Goal: Transaction & Acquisition: Purchase product/service

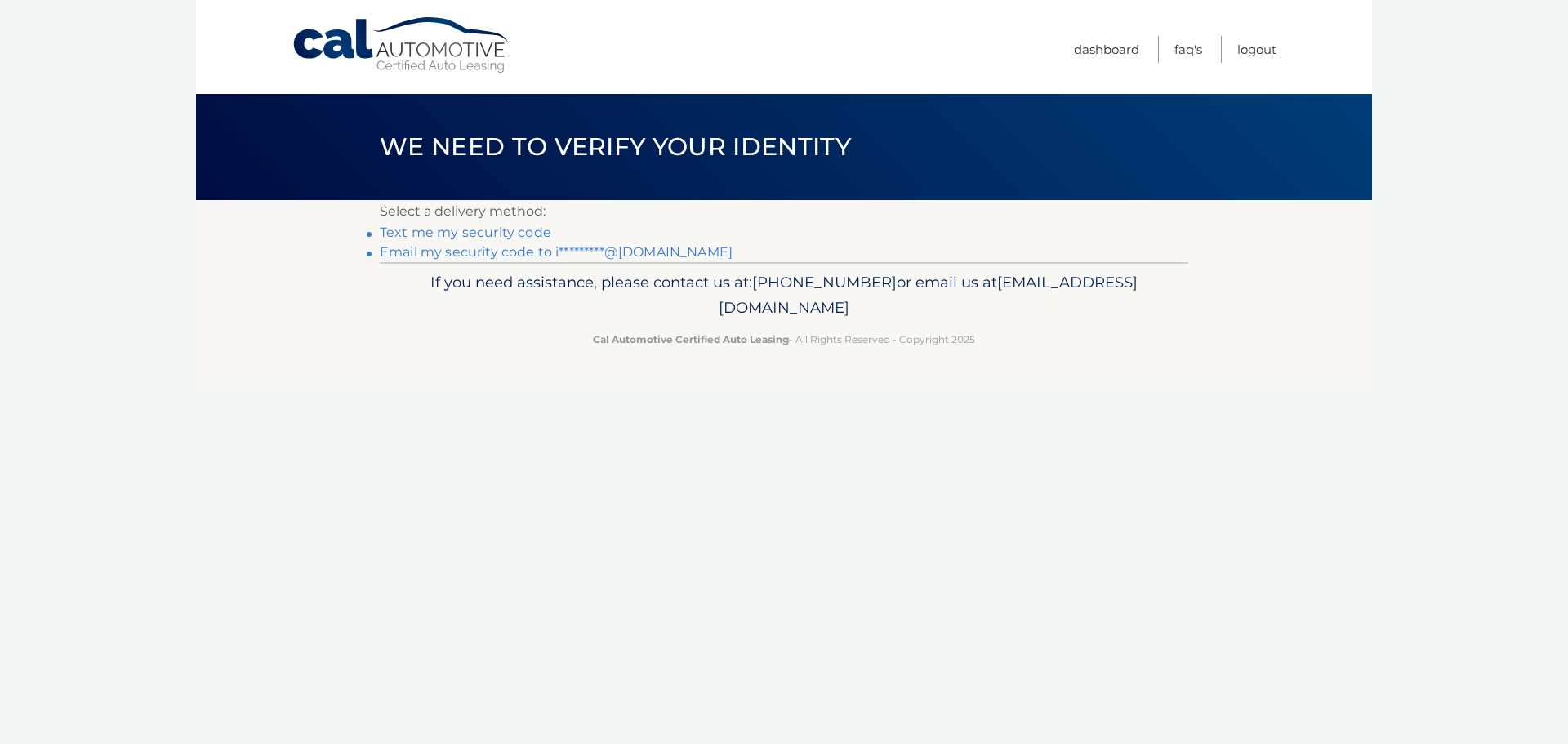
click at [512, 255] on link "Email my security code to i*********@hotmail.com" at bounding box center [556, 251] width 353 height 16
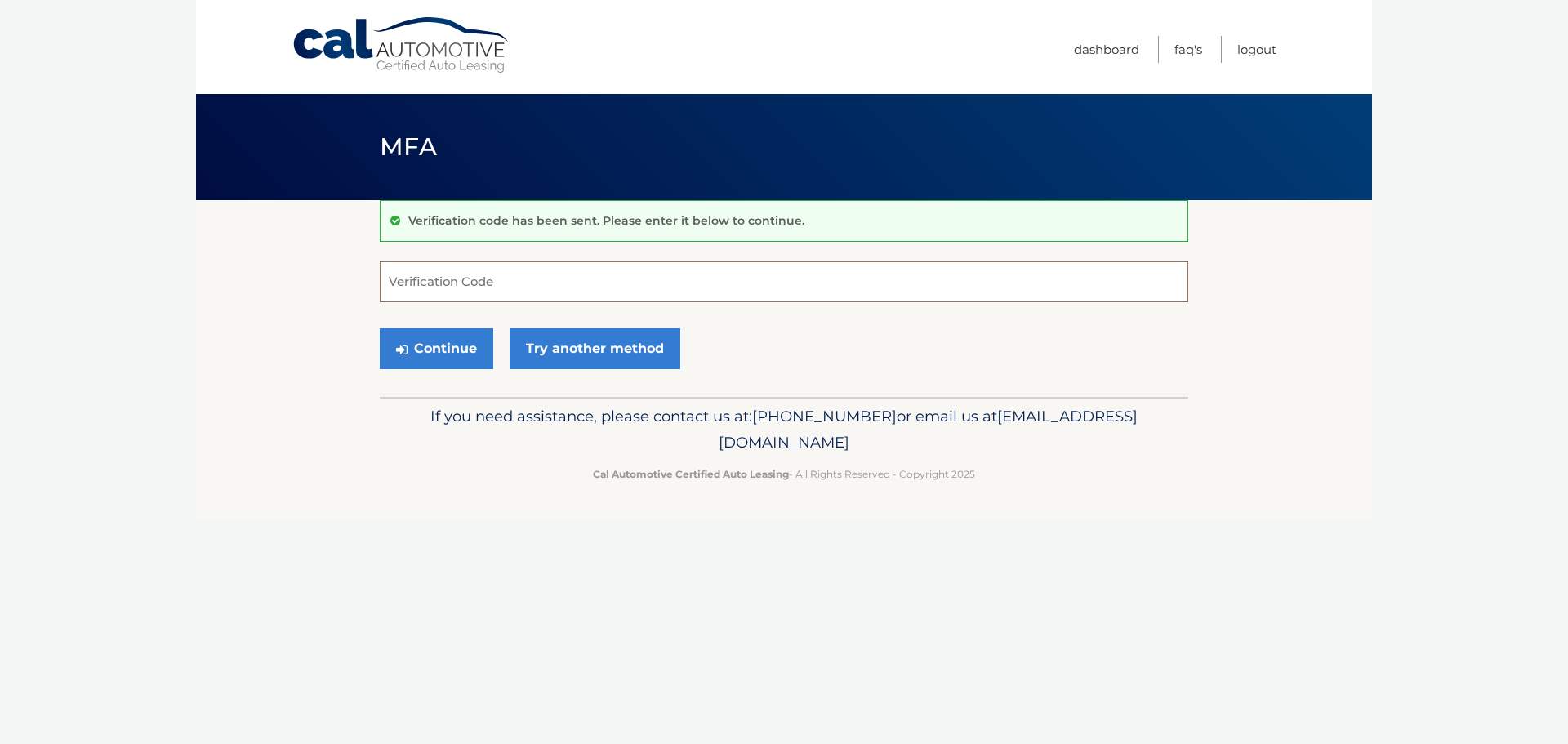
click at [497, 295] on input "Verification Code" at bounding box center [784, 282] width 809 height 41
paste input "273545"
click at [442, 350] on button "Continue" at bounding box center [437, 349] width 114 height 41
click at [462, 283] on input "273545" at bounding box center [784, 282] width 809 height 41
type input "273545"
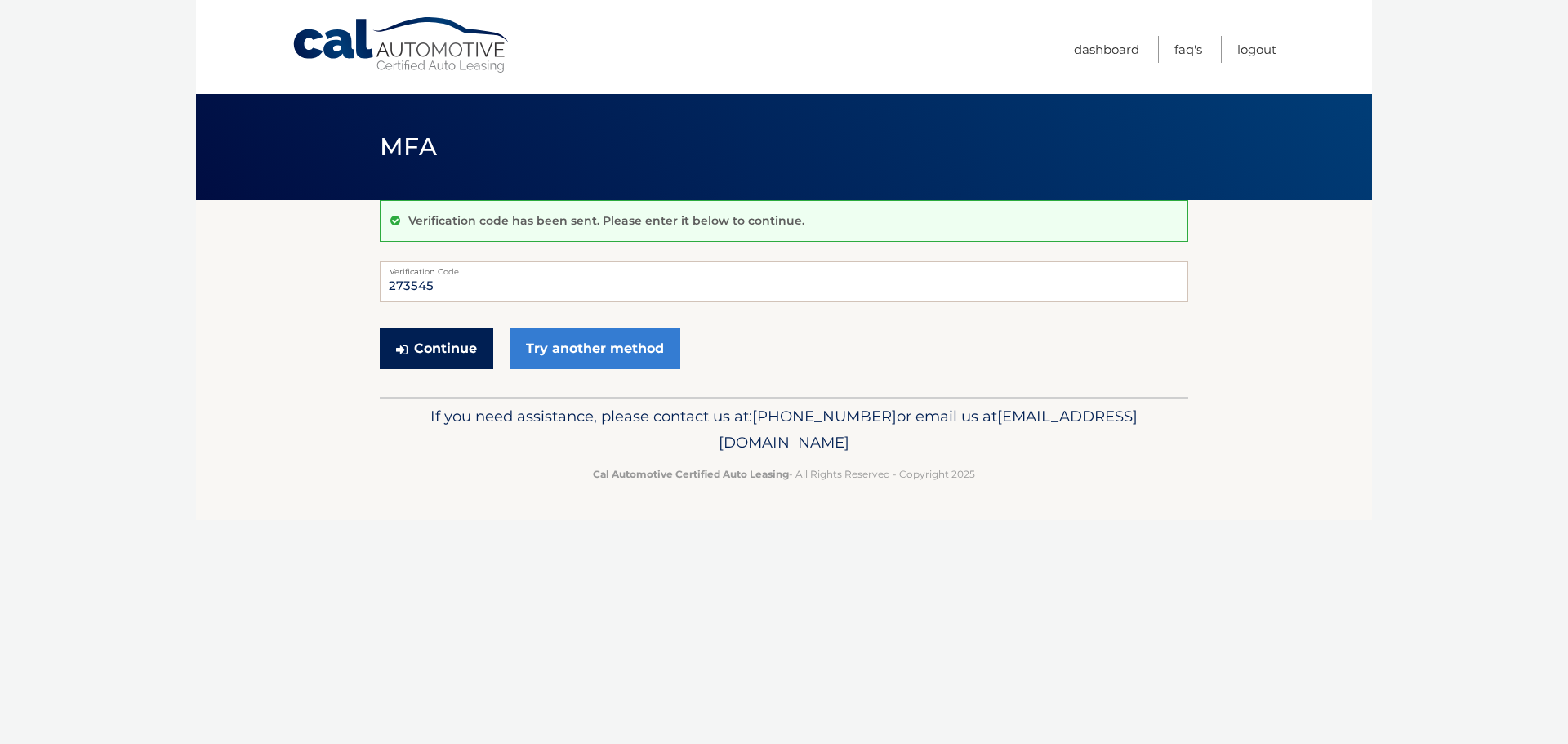
click at [451, 342] on button "Continue" at bounding box center [437, 349] width 114 height 41
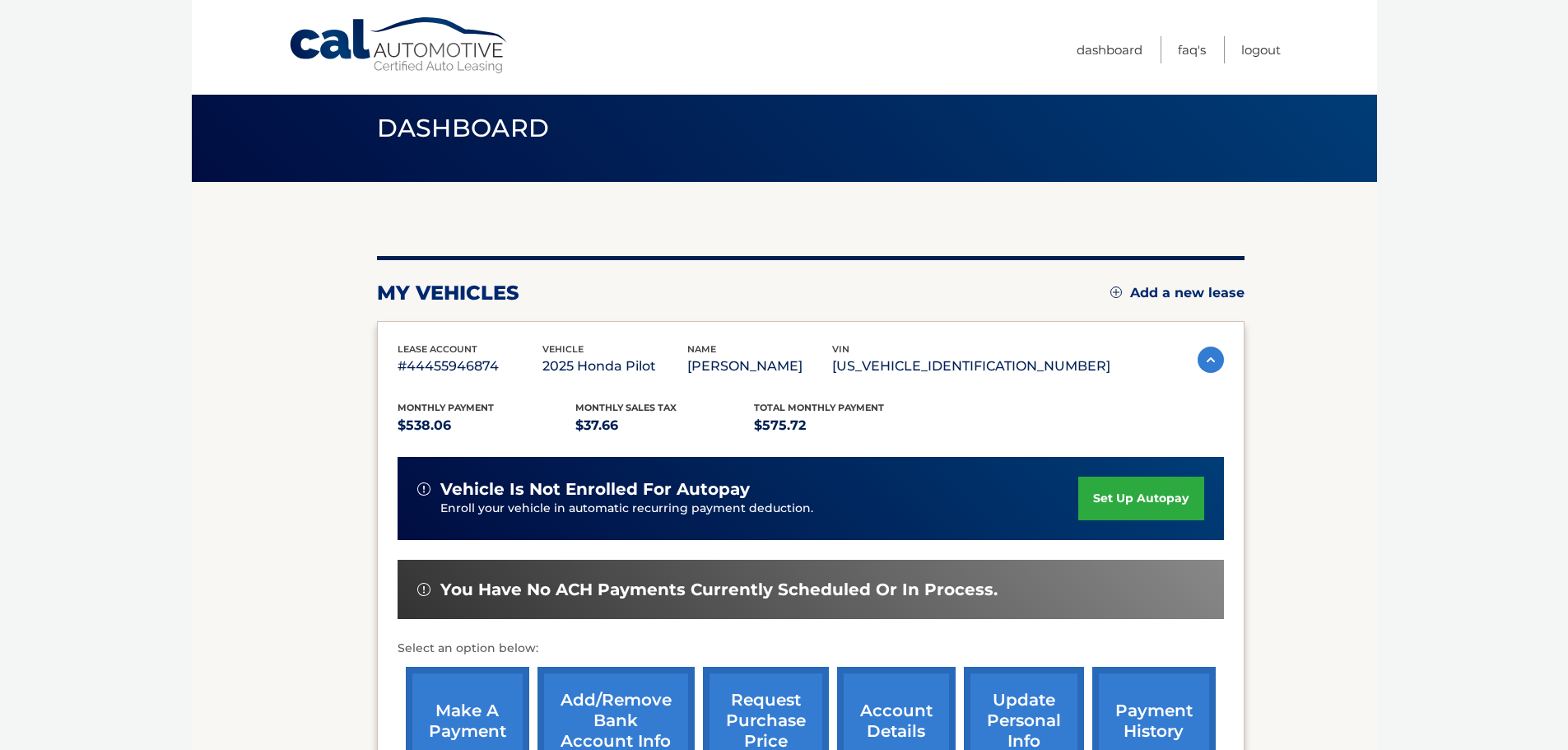
scroll to position [220, 0]
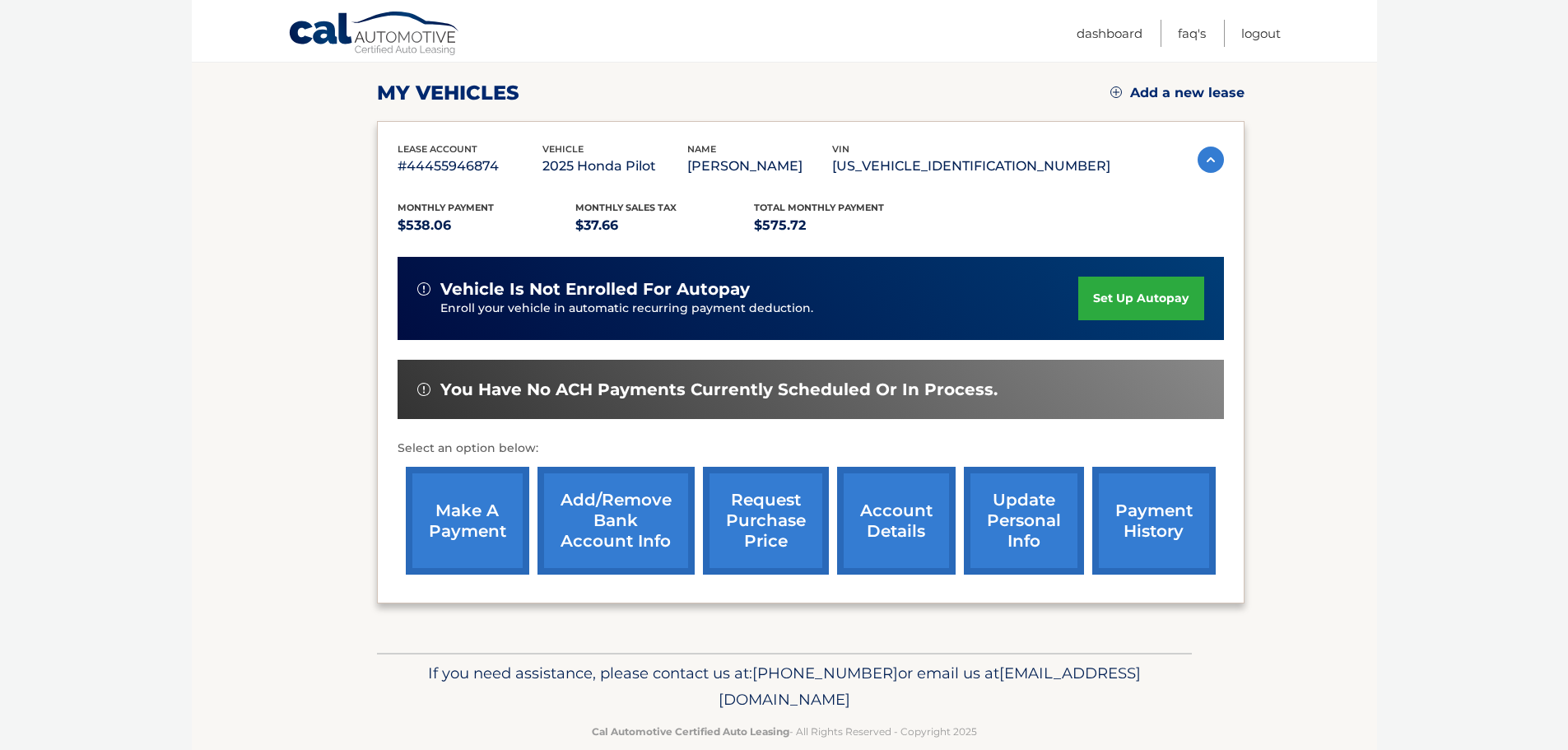
click at [1388, 362] on body "Cal Automotive Menu Dashboard FAQ's Logout" at bounding box center [784, 154] width 1568 height 750
click at [487, 512] on link "make a payment" at bounding box center [468, 521] width 124 height 108
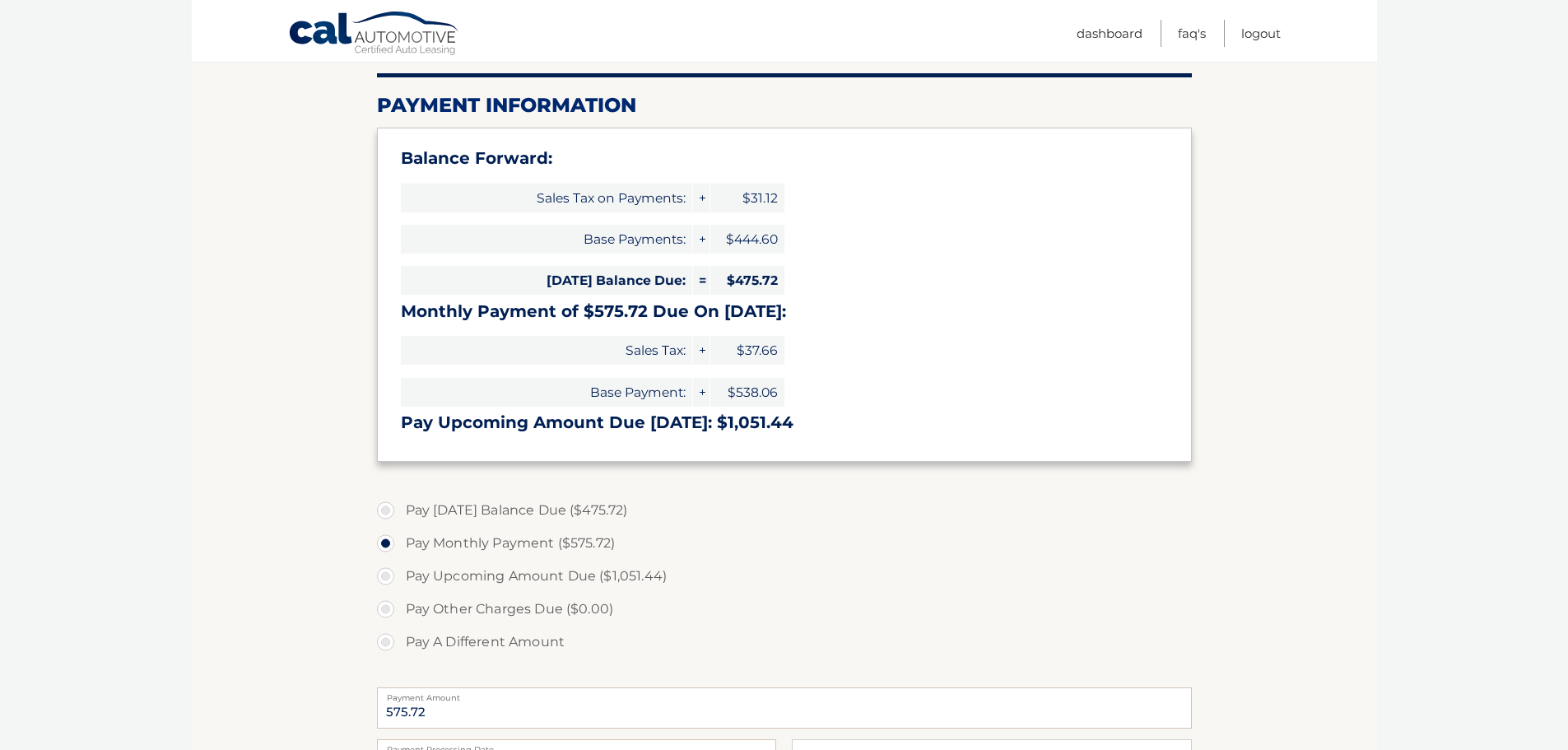
scroll to position [220, 0]
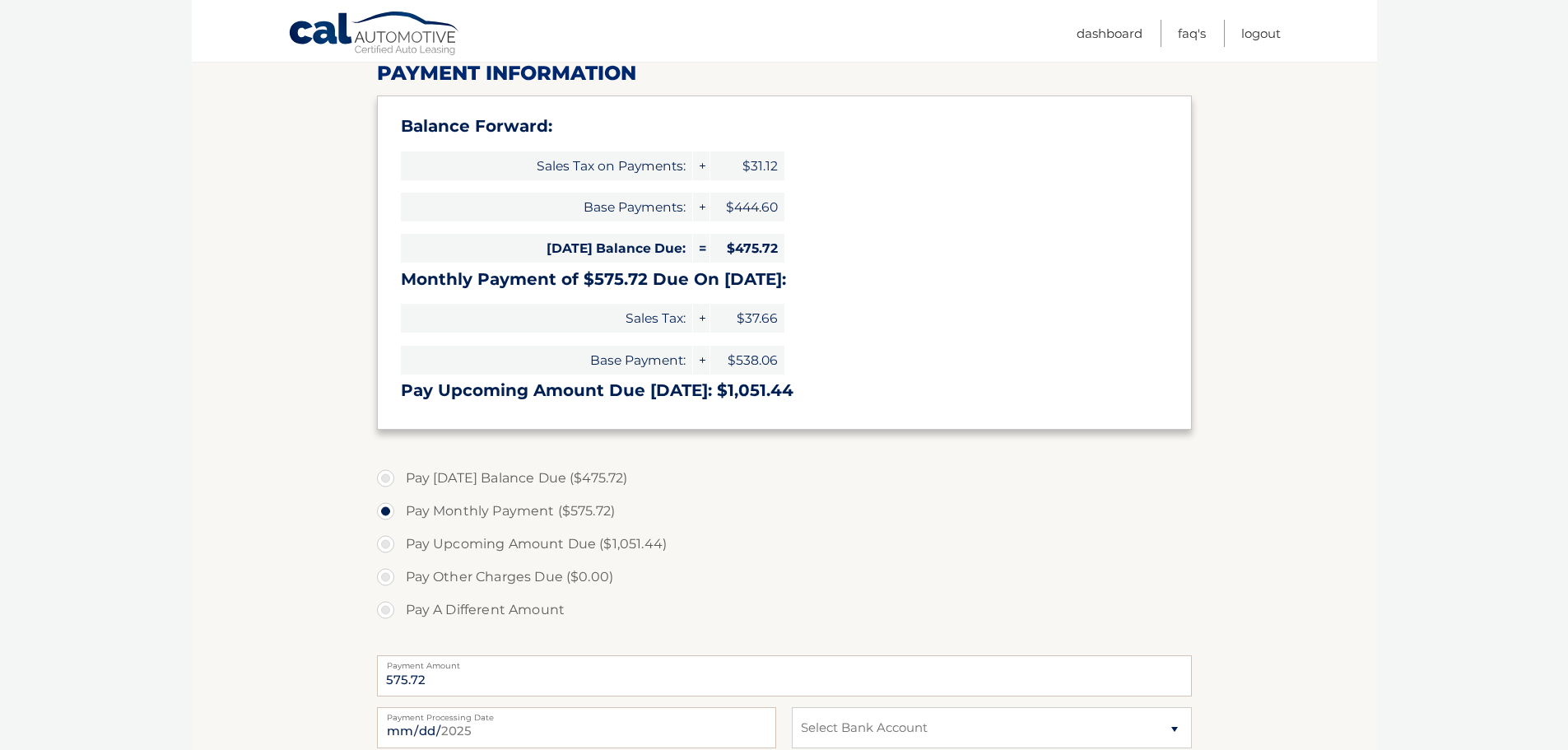
click at [387, 478] on label "Pay [DATE] Balance Due ($475.72)" at bounding box center [784, 478] width 815 height 33
click at [387, 478] on input "Pay [DATE] Balance Due ($475.72)" at bounding box center [392, 475] width 17 height 27
radio input "true"
type input "475.72"
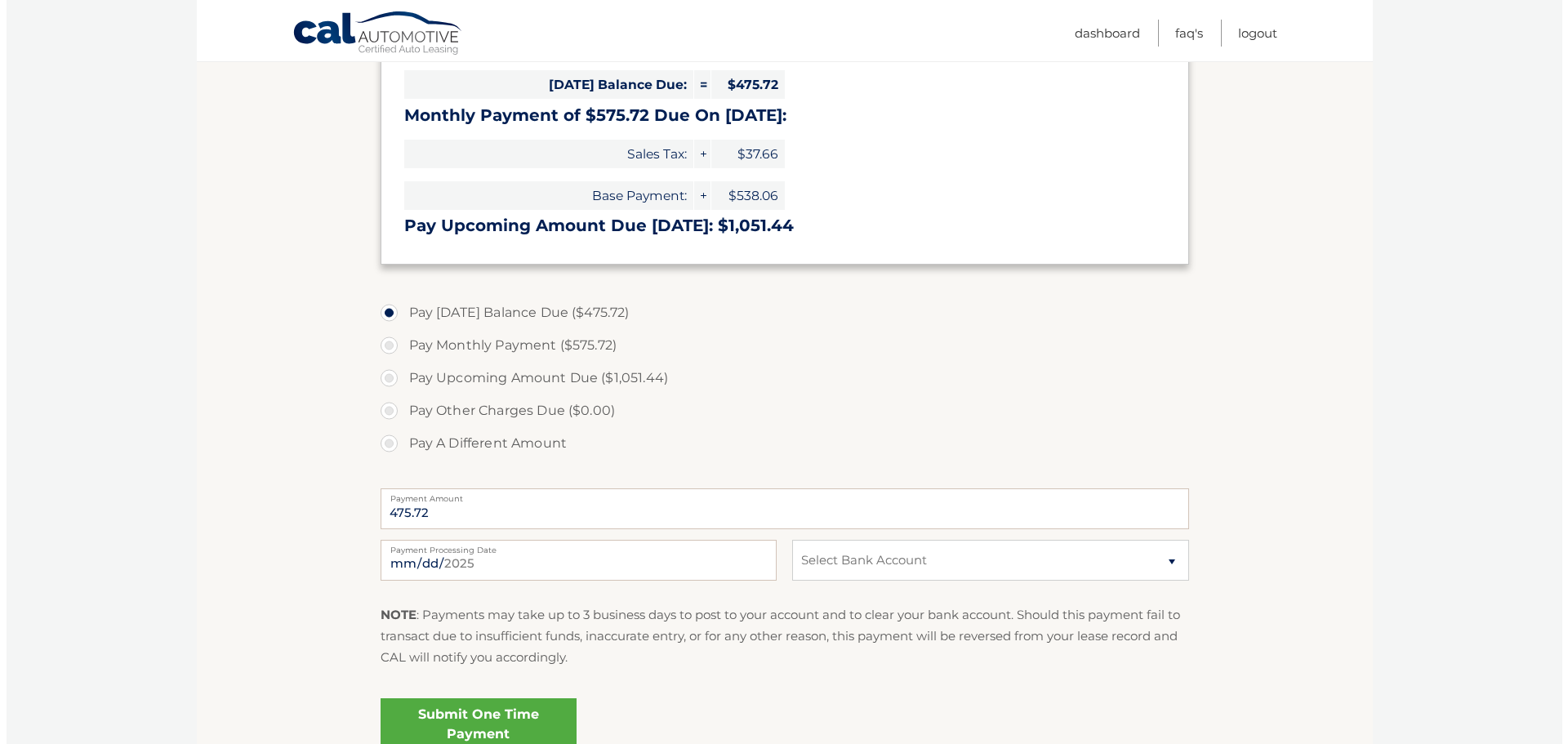
scroll to position [435, 0]
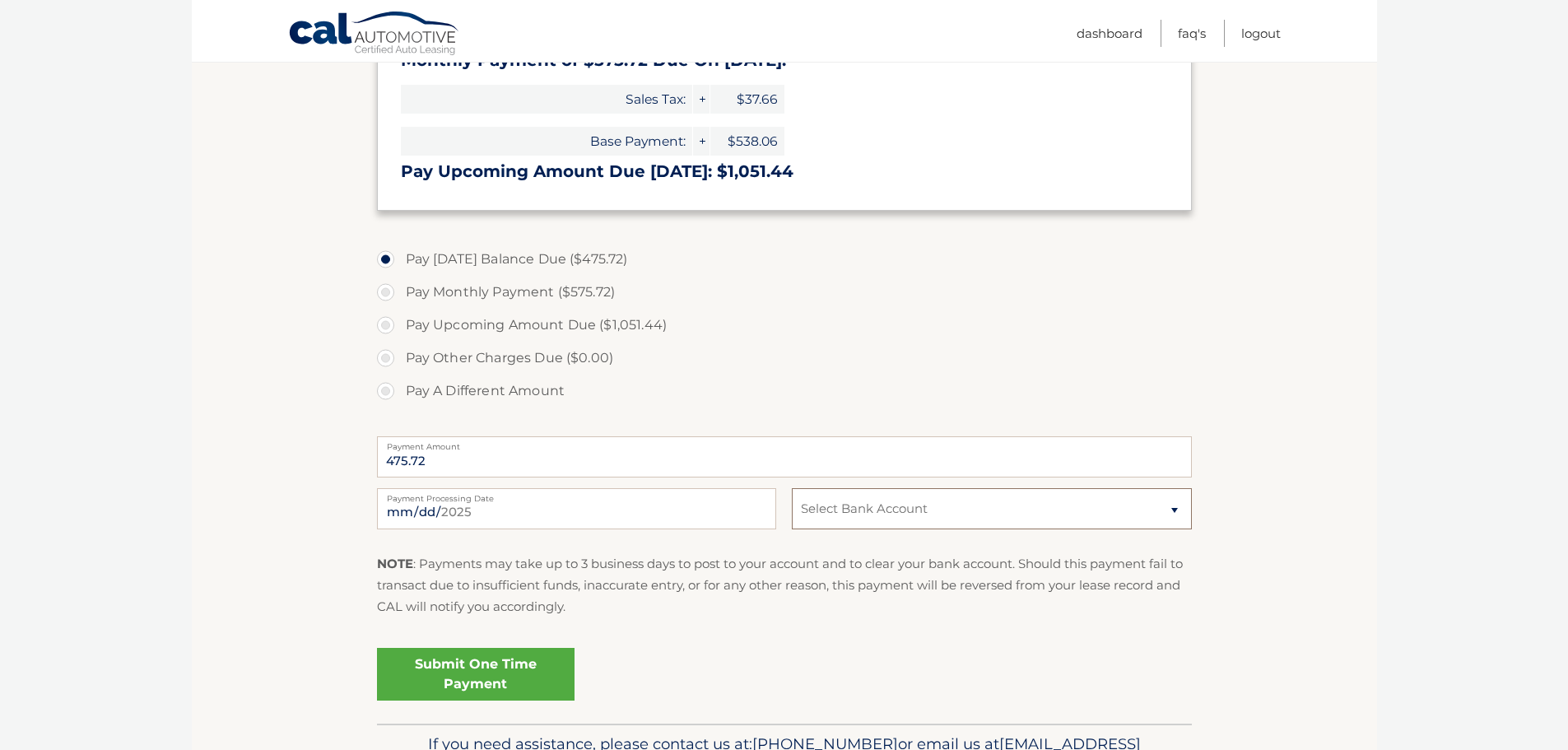
click at [902, 512] on select "Select Bank Account Checking JPMORGAN CHASE BANK, NA *****7650 Checking JPMORGA…" at bounding box center [991, 509] width 399 height 42
select select "NTcxMzcxZjktMjdjYi00MWFkLWE5MzktYjJlZjE4NWRmZDRh"
click at [791, 488] on select "Select Bank Account Checking JPMORGAN CHASE BANK, NA *****7650 Checking JPMORGA…" at bounding box center [991, 509] width 399 height 42
click at [534, 659] on link "Submit One Time Payment" at bounding box center [476, 674] width 198 height 52
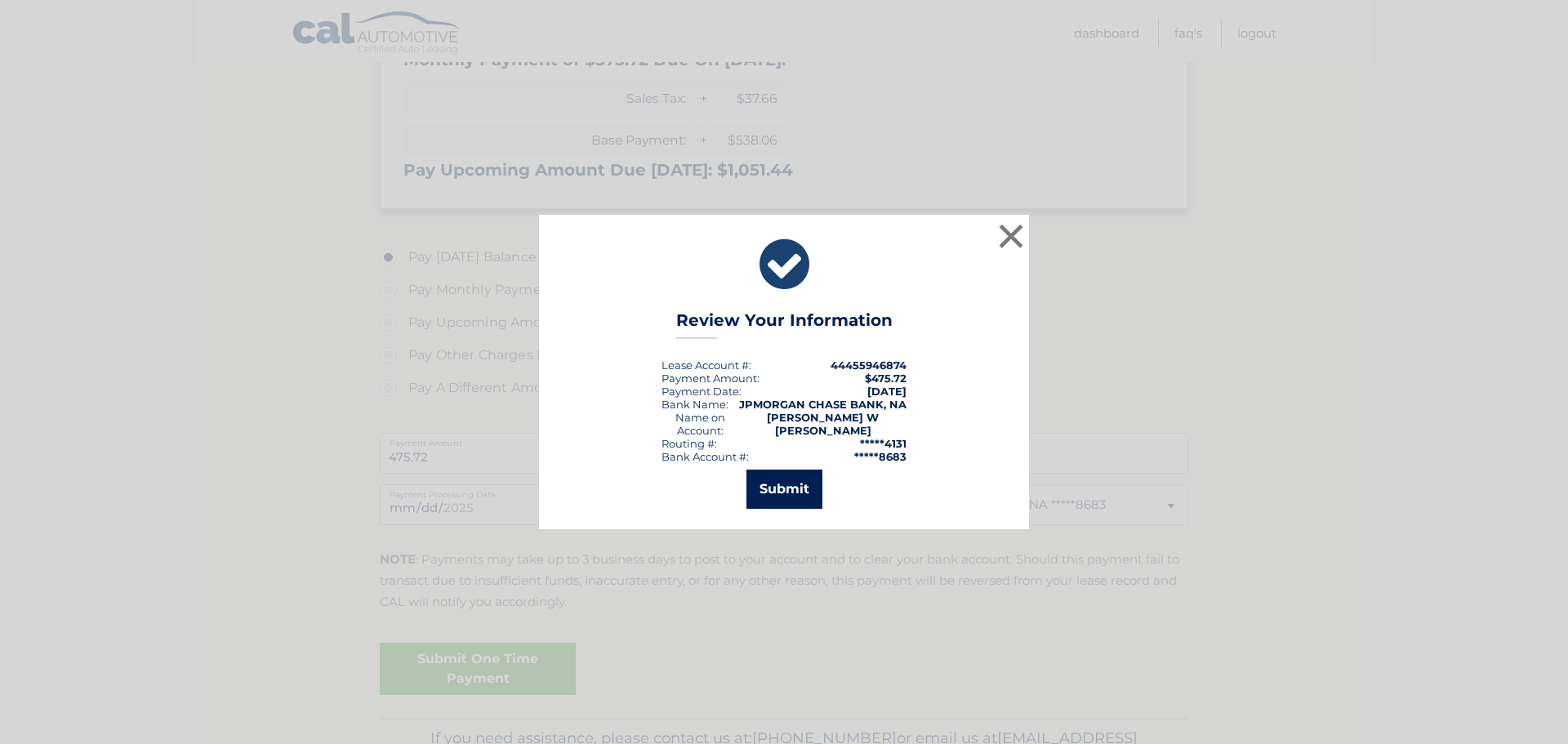
click at [772, 486] on button "Submit" at bounding box center [785, 489] width 76 height 40
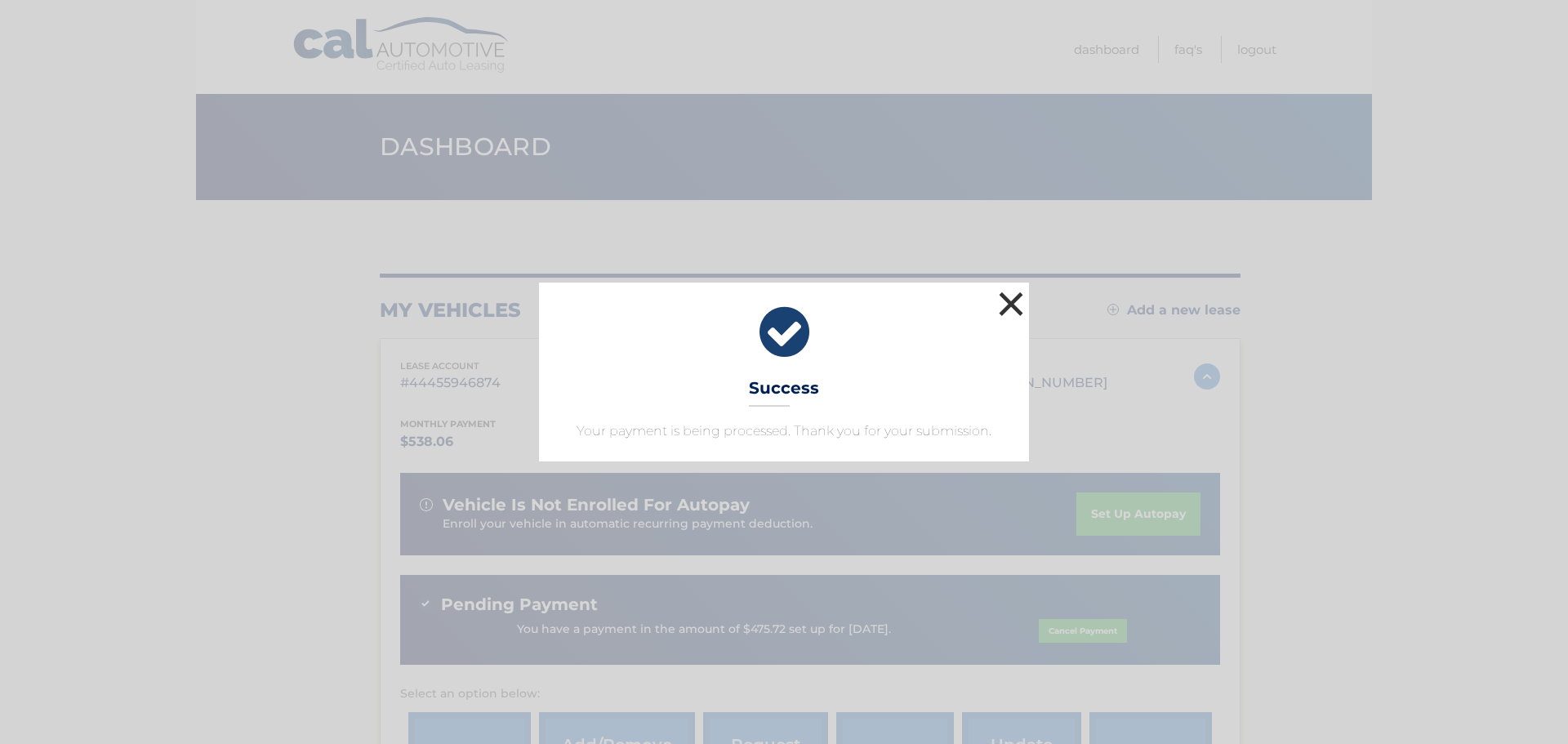
click at [1013, 302] on button "×" at bounding box center [1012, 304] width 33 height 33
